Goal: Navigation & Orientation: Find specific page/section

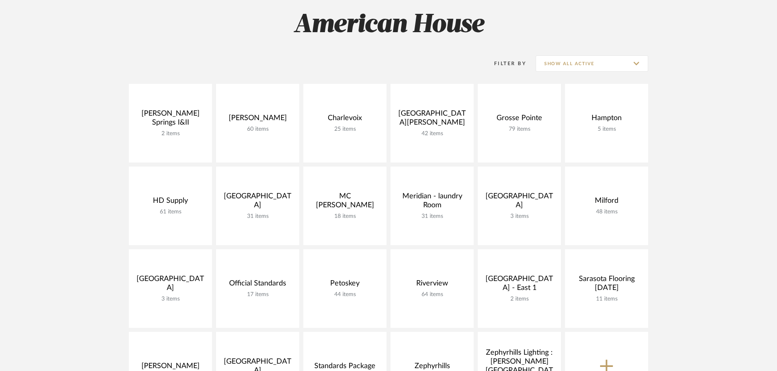
scroll to position [122, 0]
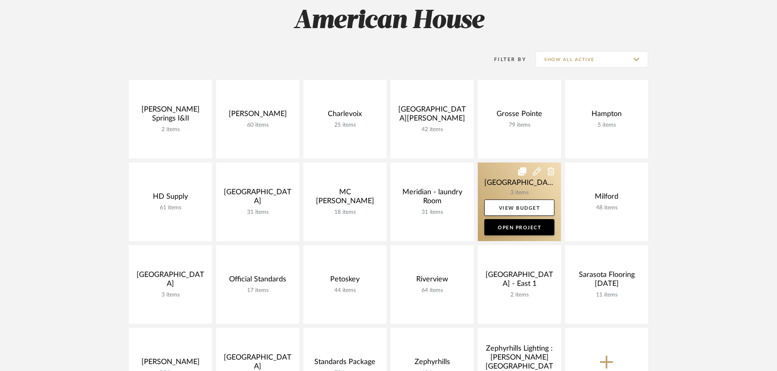
click at [507, 178] on link at bounding box center [519, 202] width 83 height 79
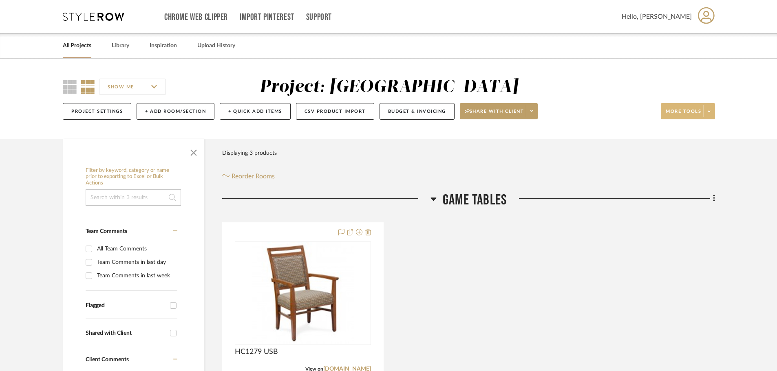
click at [710, 111] on icon at bounding box center [709, 111] width 3 height 2
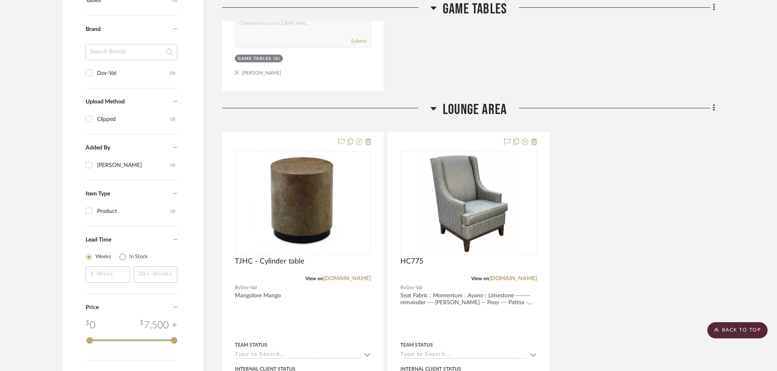
click at [516, 281] on div at bounding box center [388, 185] width 777 height 371
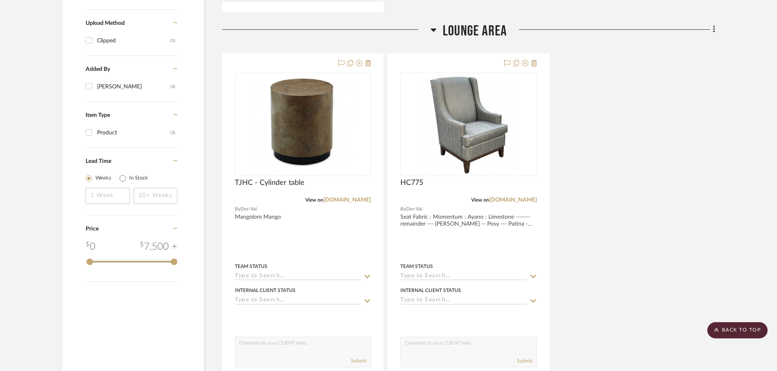
scroll to position [571, 0]
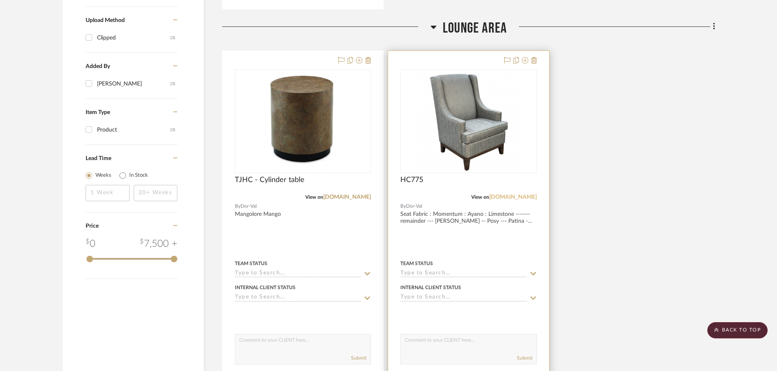
click at [512, 199] on link "[DOMAIN_NAME]" at bounding box center [513, 197] width 48 height 6
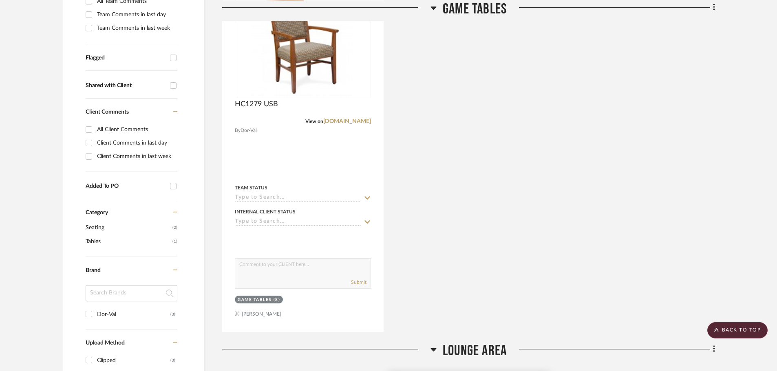
scroll to position [204, 0]
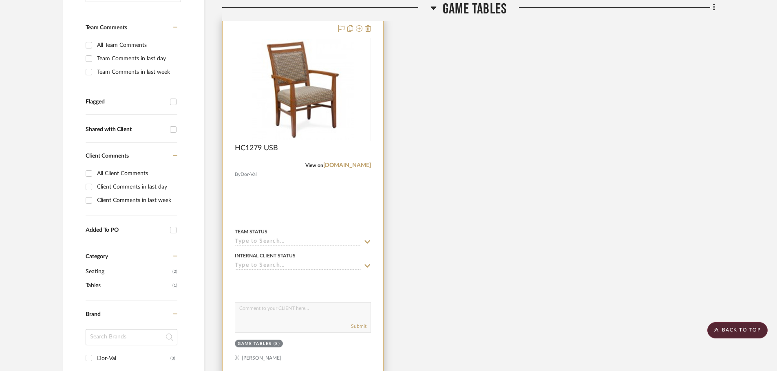
click at [310, 102] on img "0" at bounding box center [303, 90] width 102 height 102
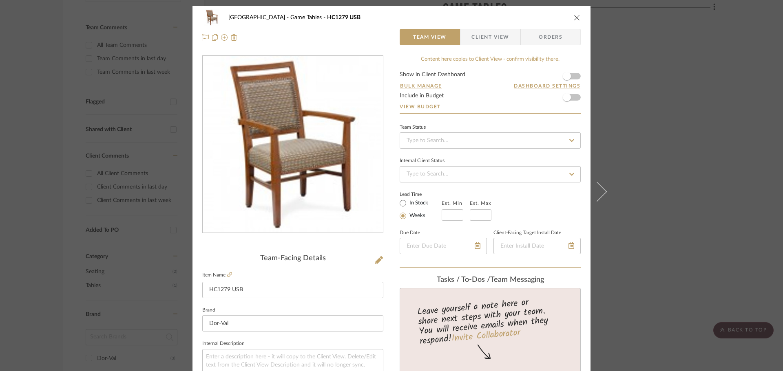
click at [229, 274] on fieldset "Item Name HC1279 USB" at bounding box center [292, 284] width 181 height 29
click at [227, 274] on icon at bounding box center [229, 274] width 5 height 5
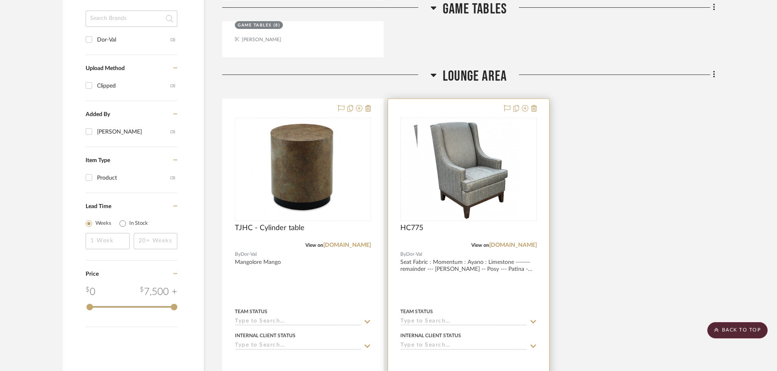
scroll to position [530, 0]
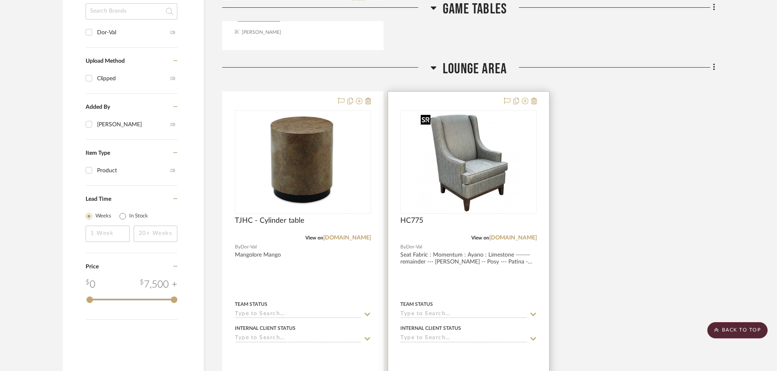
click at [481, 162] on img "0" at bounding box center [468, 162] width 102 height 102
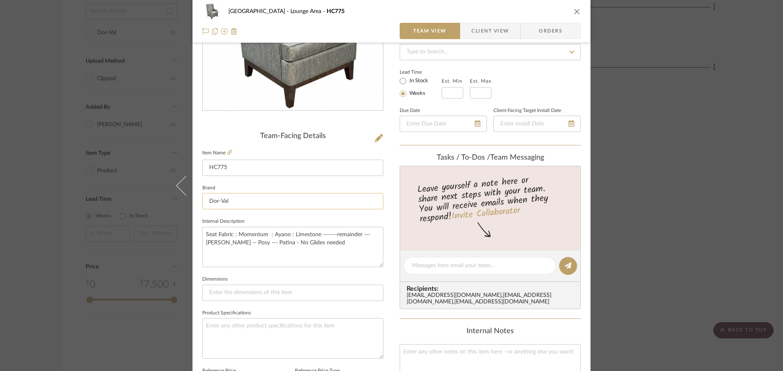
scroll to position [0, 0]
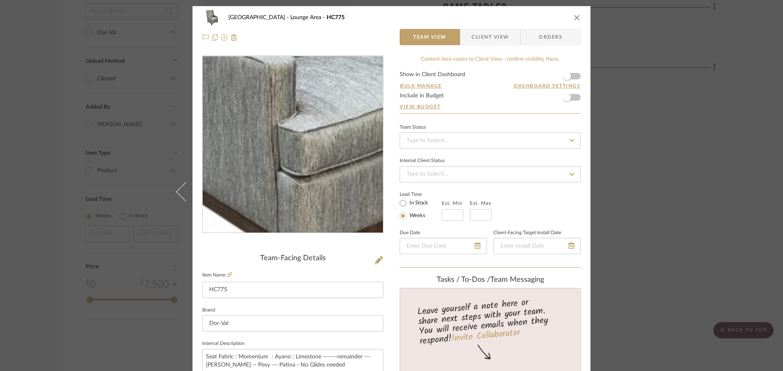
click at [283, 173] on img "0" at bounding box center [292, 144] width 177 height 177
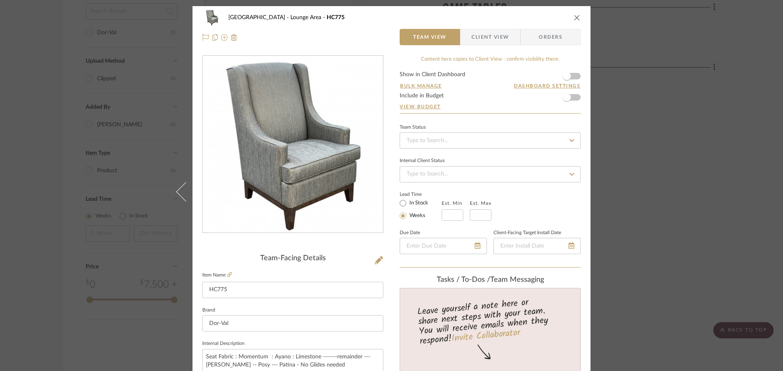
click at [574, 16] on icon "close" at bounding box center [577, 17] width 7 height 7
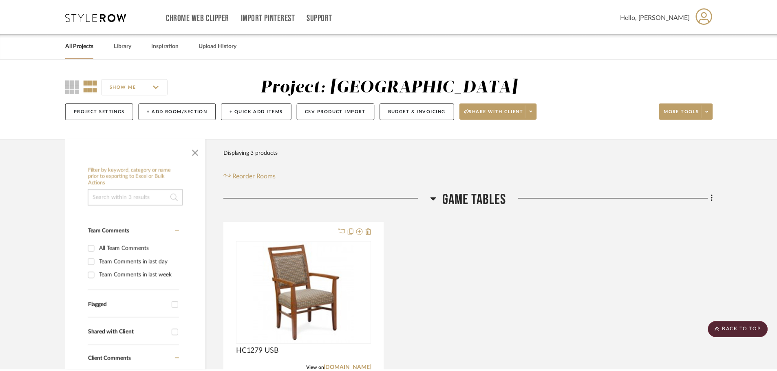
scroll to position [530, 0]
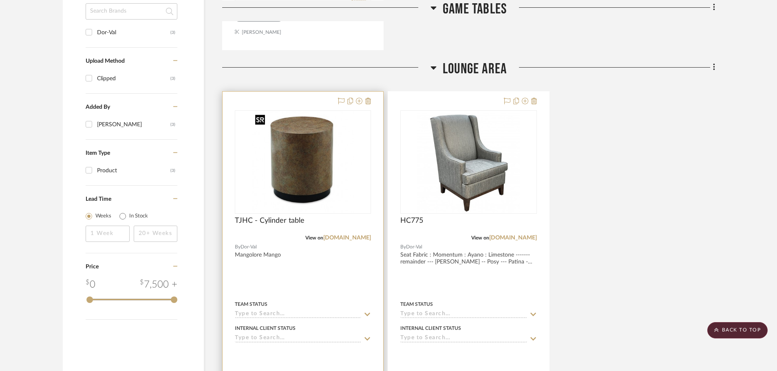
click at [0, 0] on img at bounding box center [0, 0] width 0 height 0
